Goal: Information Seeking & Learning: Check status

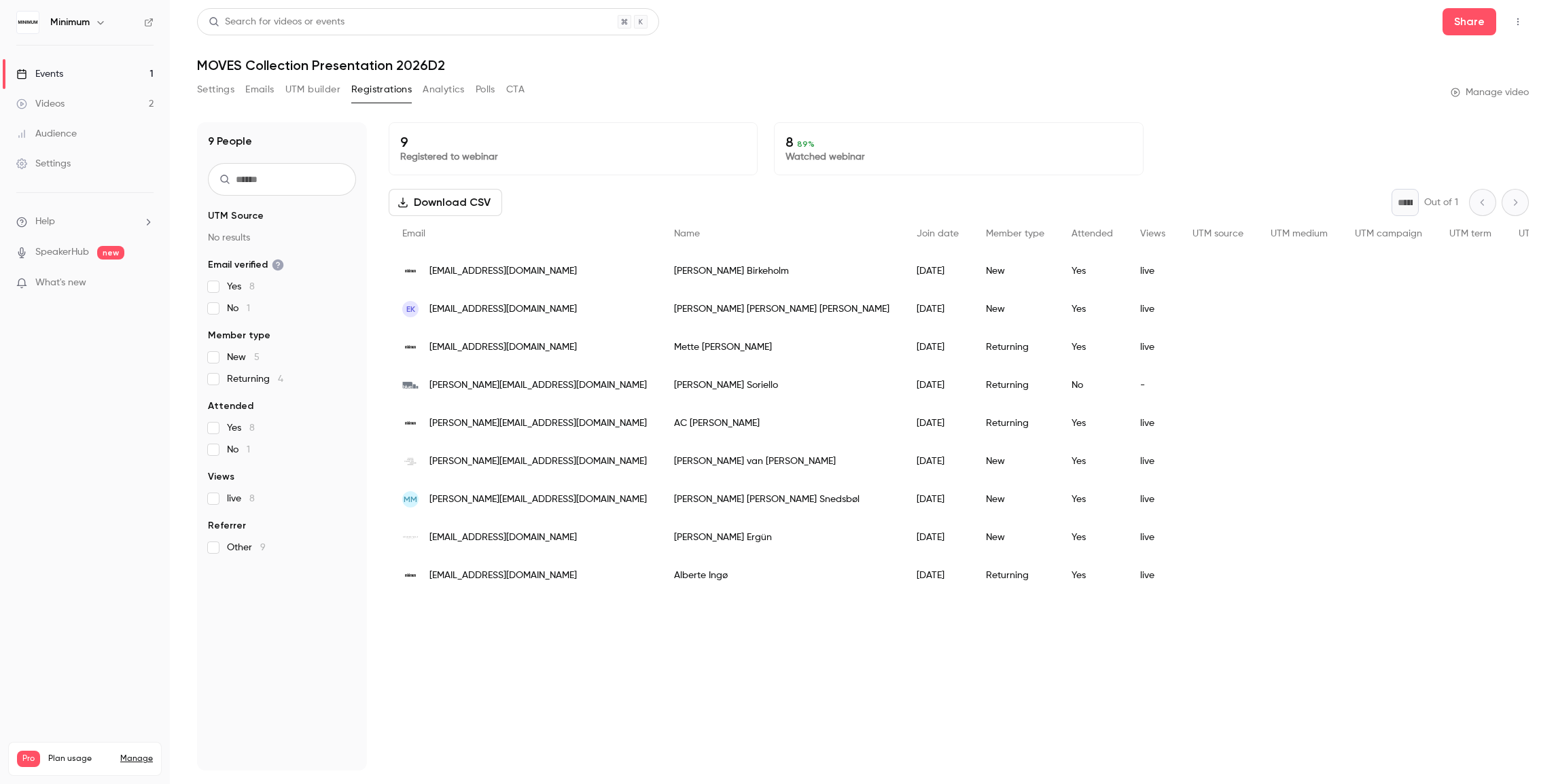
scroll to position [5, 0]
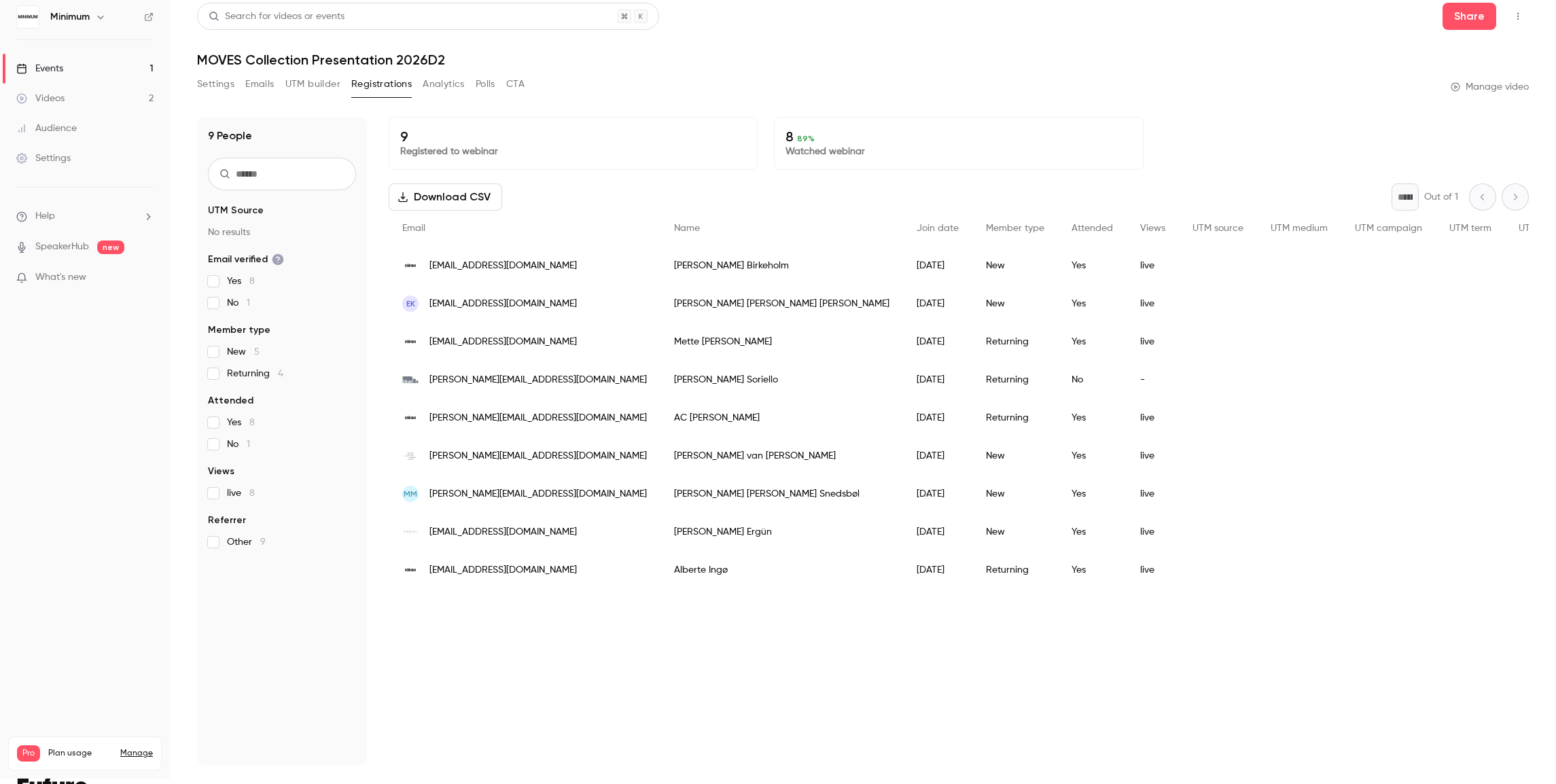
click at [431, 83] on button "Analytics" at bounding box center [444, 84] width 43 height 22
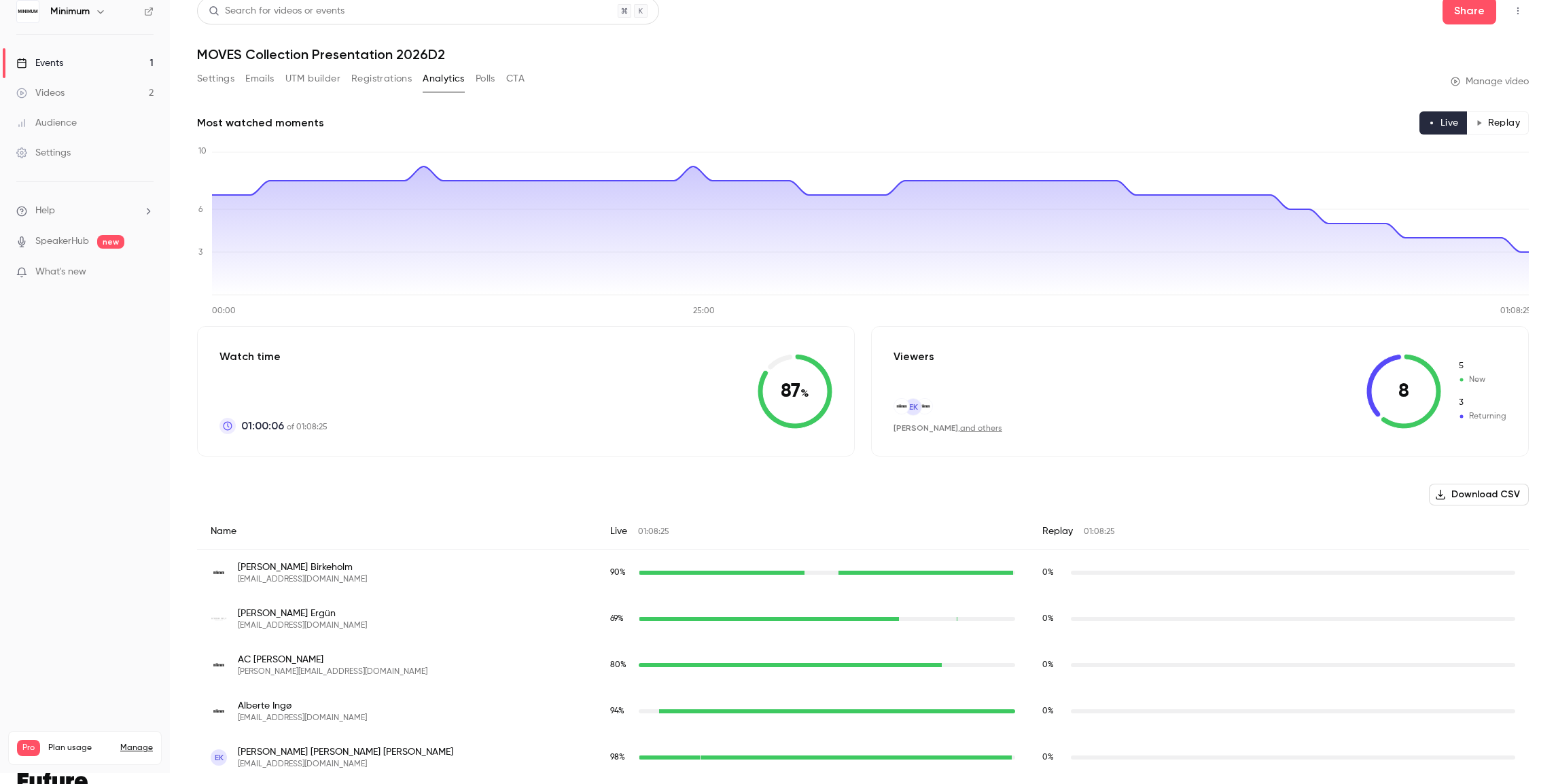
click at [32, 59] on div "Events" at bounding box center [39, 63] width 47 height 14
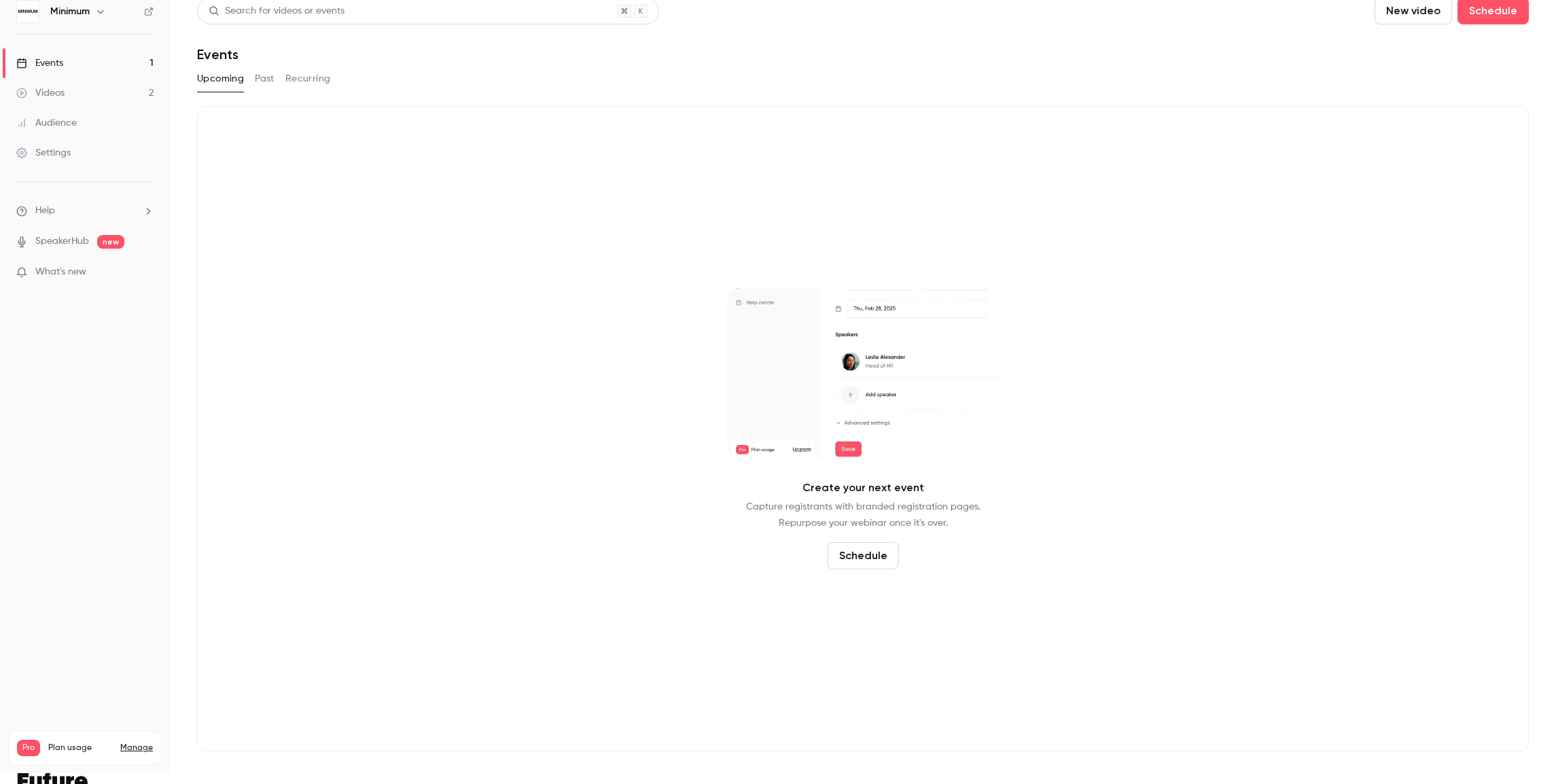
click at [260, 78] on button "Past" at bounding box center [264, 79] width 20 height 22
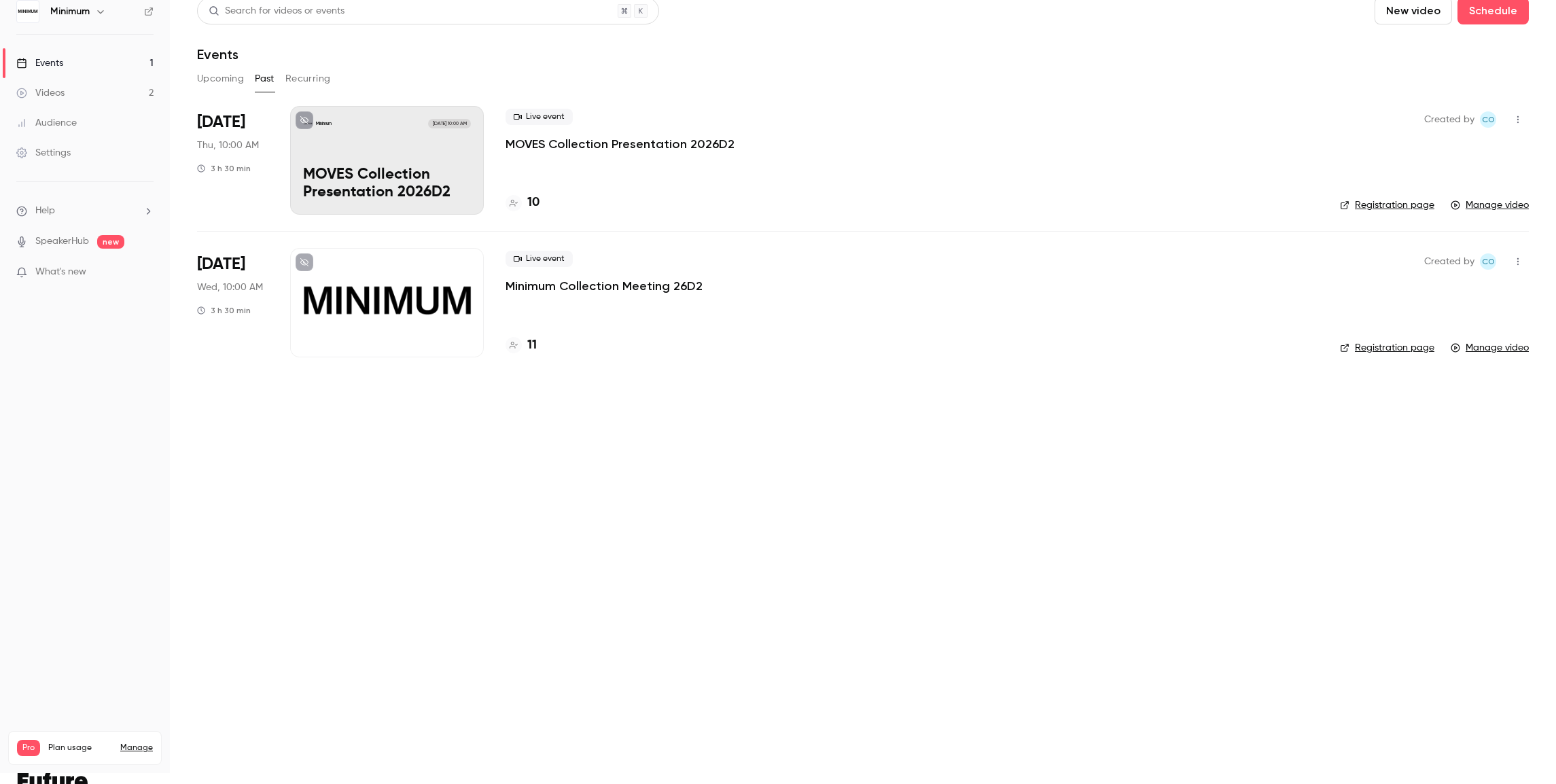
click at [382, 308] on div at bounding box center [387, 302] width 194 height 109
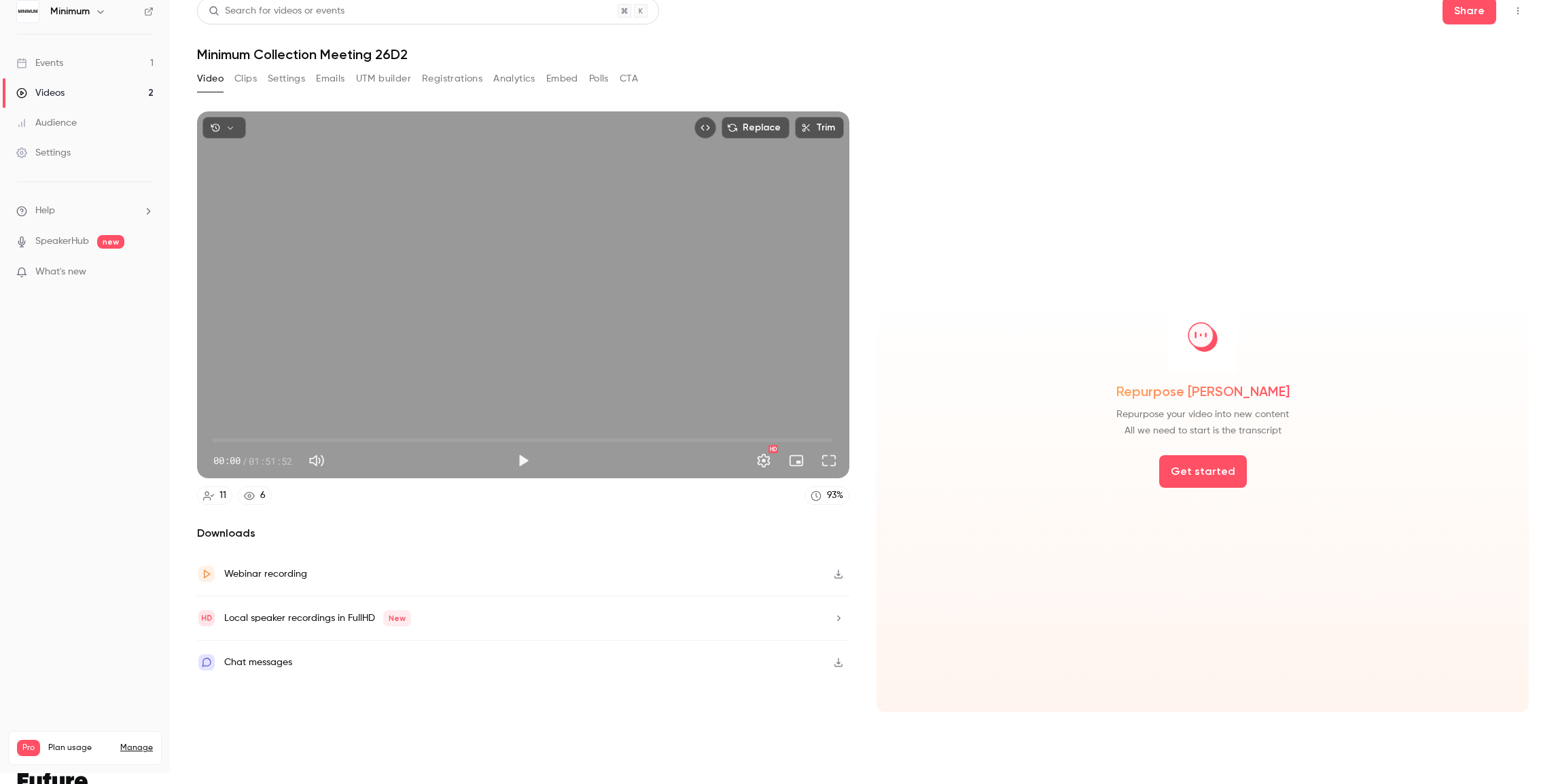
click at [525, 77] on button "Analytics" at bounding box center [514, 79] width 43 height 22
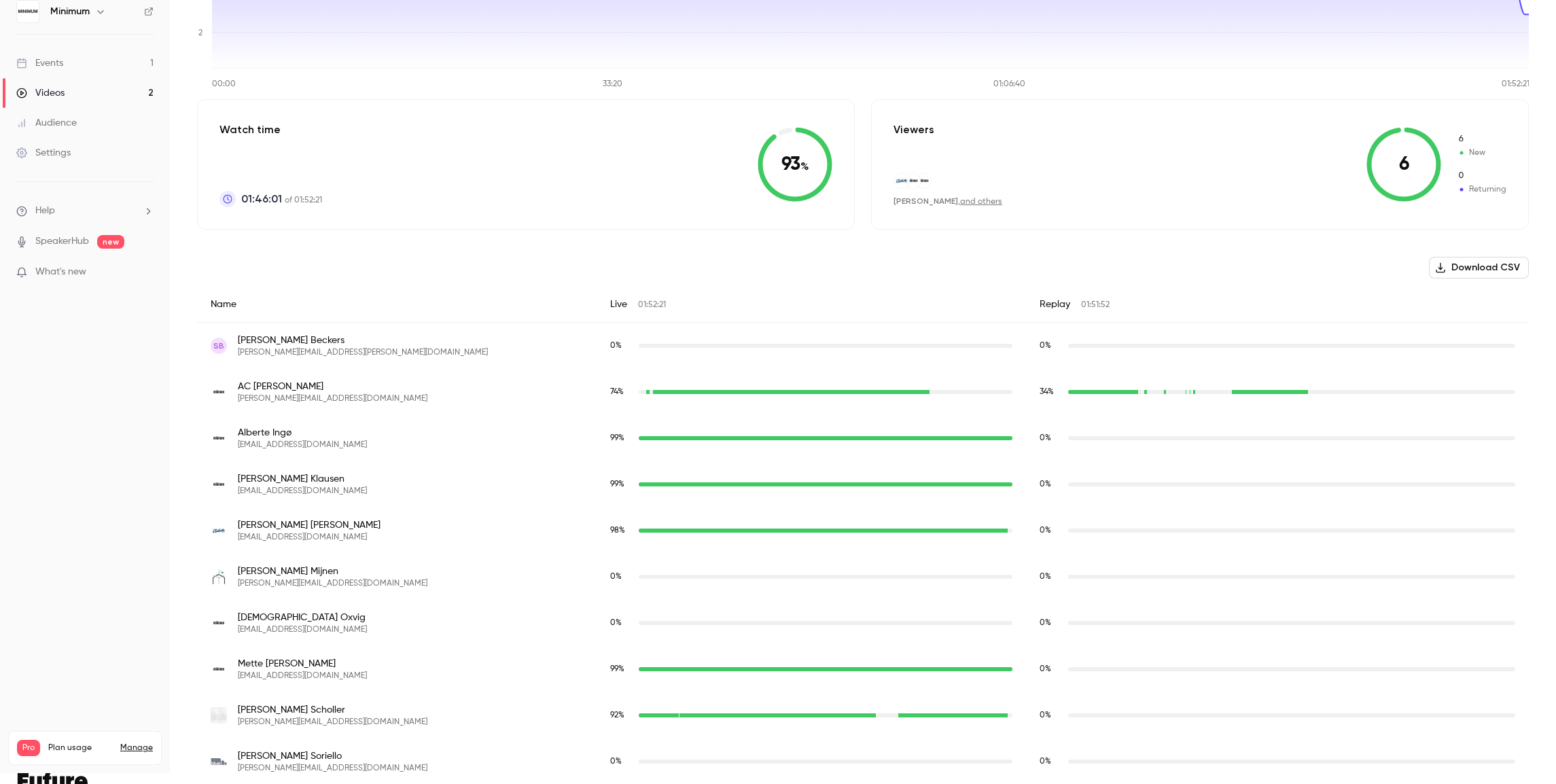
scroll to position [295, 0]
